Goal: Task Accomplishment & Management: Manage account settings

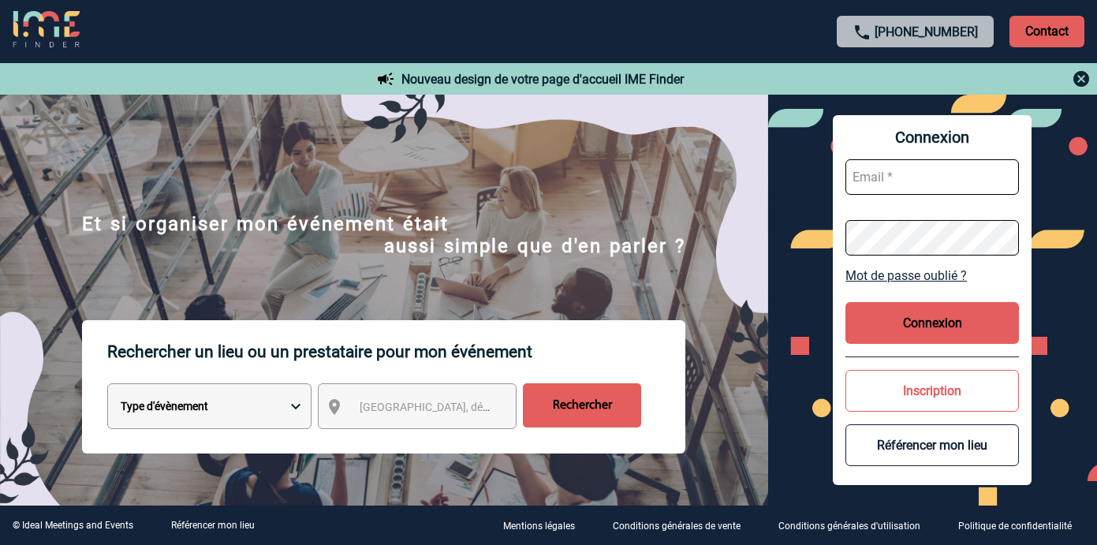
type input "asdelion@ime-groupe.com"
click at [936, 318] on button "Connexion" at bounding box center [933, 323] width 174 height 42
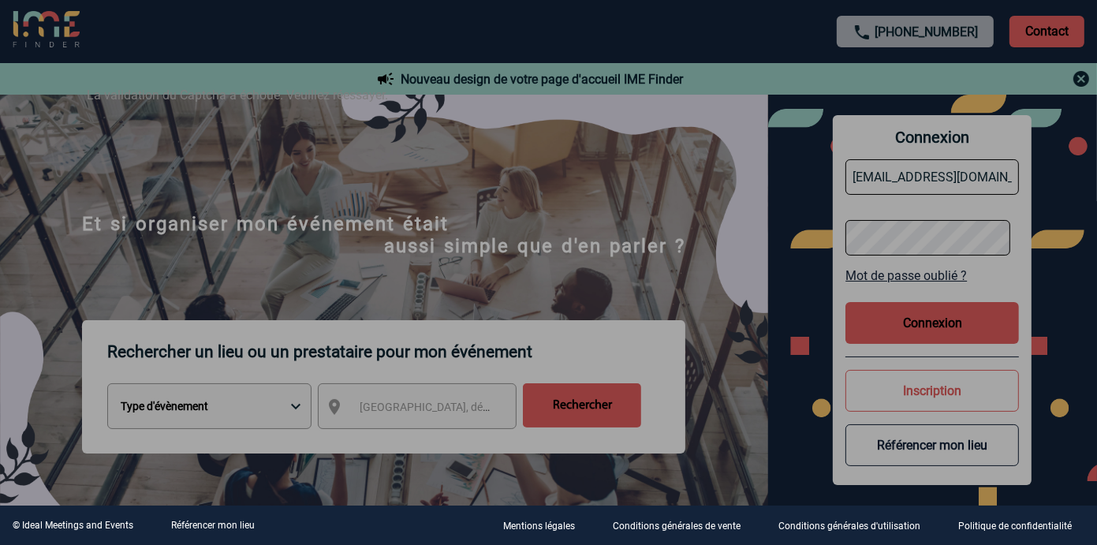
click at [925, 321] on div at bounding box center [548, 272] width 1097 height 545
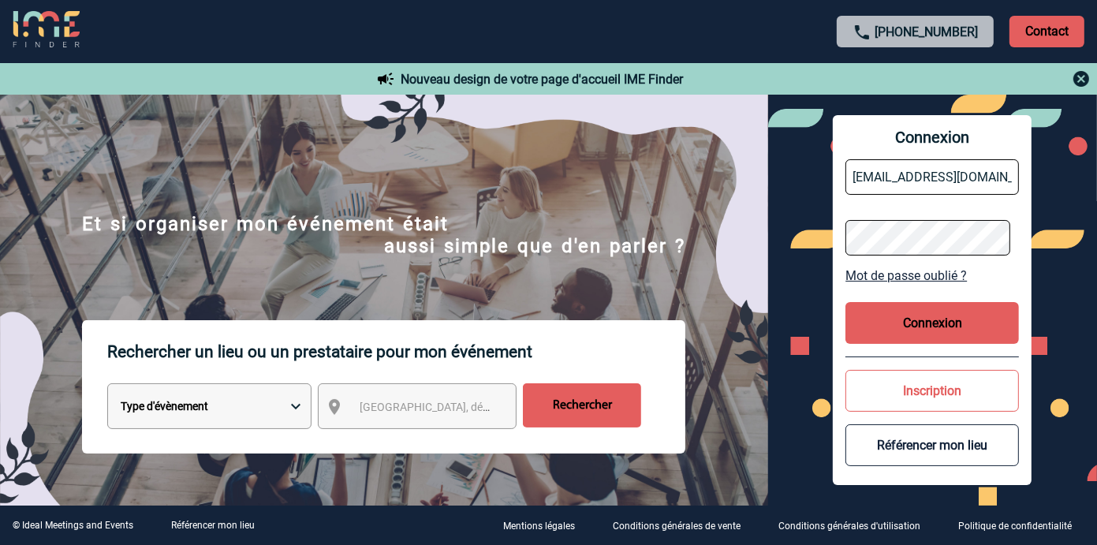
click at [916, 326] on button "Connexion" at bounding box center [933, 323] width 174 height 42
